Goal: Transaction & Acquisition: Obtain resource

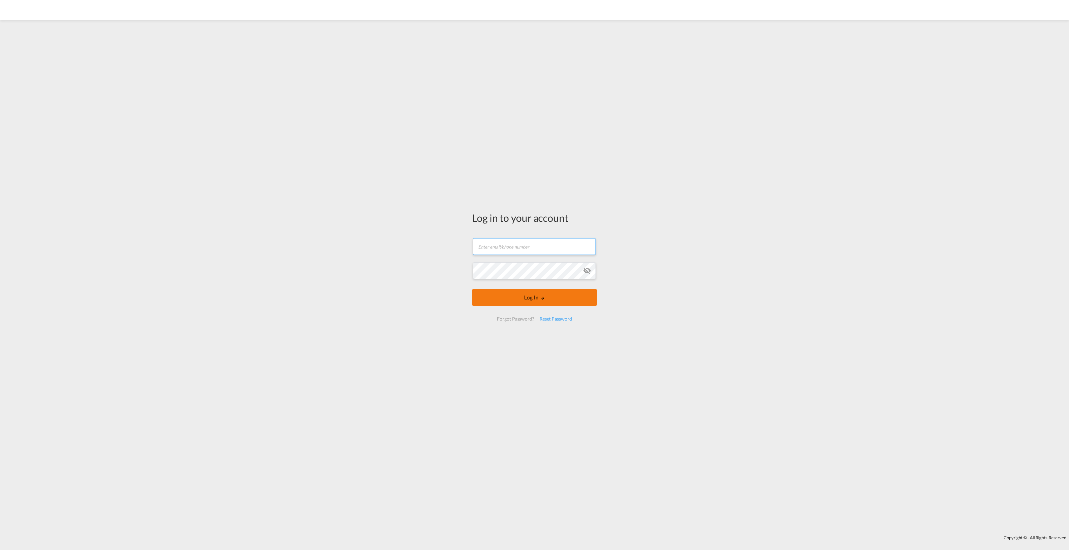
type input "[PERSON_NAME][EMAIL_ADDRESS][DOMAIN_NAME]"
click at [531, 297] on button "Log In" at bounding box center [534, 297] width 125 height 17
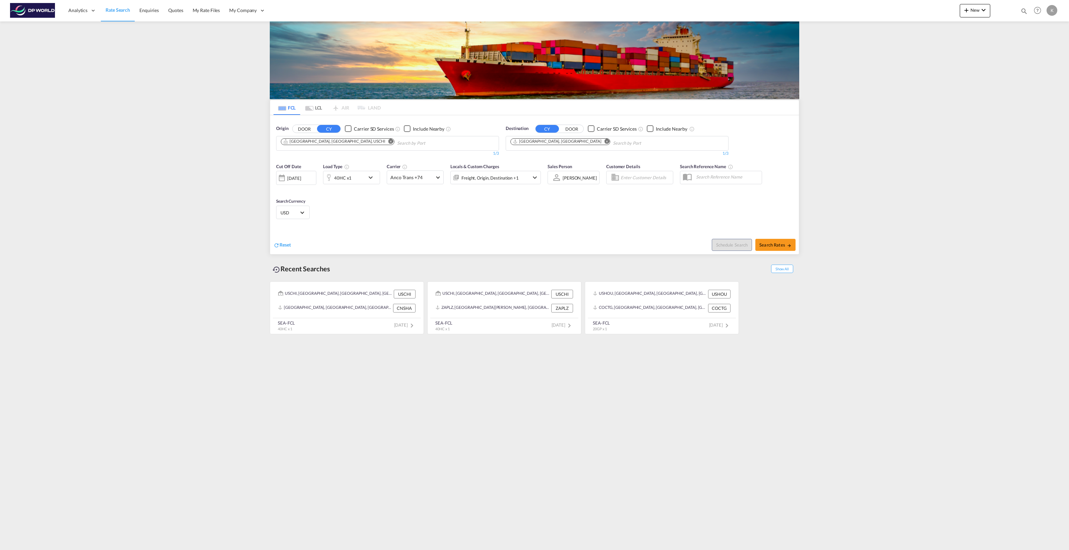
click at [389, 142] on md-icon "Remove" at bounding box center [391, 141] width 5 height 5
click at [297, 143] on input "Chips input." at bounding box center [313, 143] width 64 height 11
type input "philad"
click at [302, 155] on div "Philad elphia, PA [GEOGRAPHIC_DATA] USPHL" at bounding box center [332, 159] width 127 height 20
click at [605, 142] on md-icon "Remove" at bounding box center [607, 141] width 5 height 5
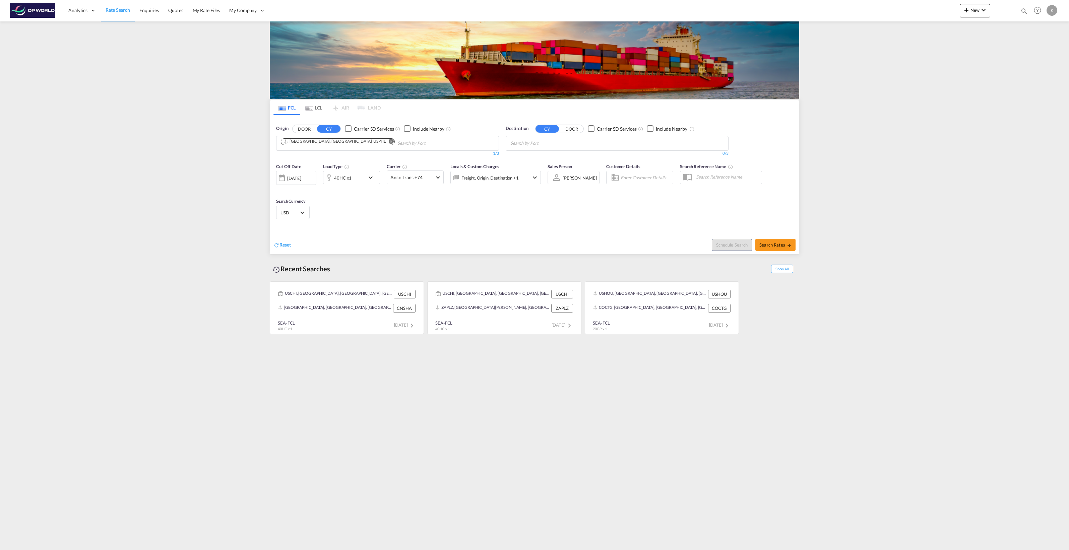
click at [522, 141] on body "Analytics Dashboard Rate Search Enquiries Quotes My Rate Files My Company" at bounding box center [534, 275] width 1069 height 550
type input "[PERSON_NAME]"
click at [529, 193] on div "[PERSON_NAME] [GEOGRAPHIC_DATA] BRSSZ" at bounding box center [562, 203] width 127 height 20
click at [784, 242] on button "Search Rates" at bounding box center [776, 245] width 40 height 12
type input "USPHL to BRSSZ / [DATE]"
